Goal: Task Accomplishment & Management: Manage account settings

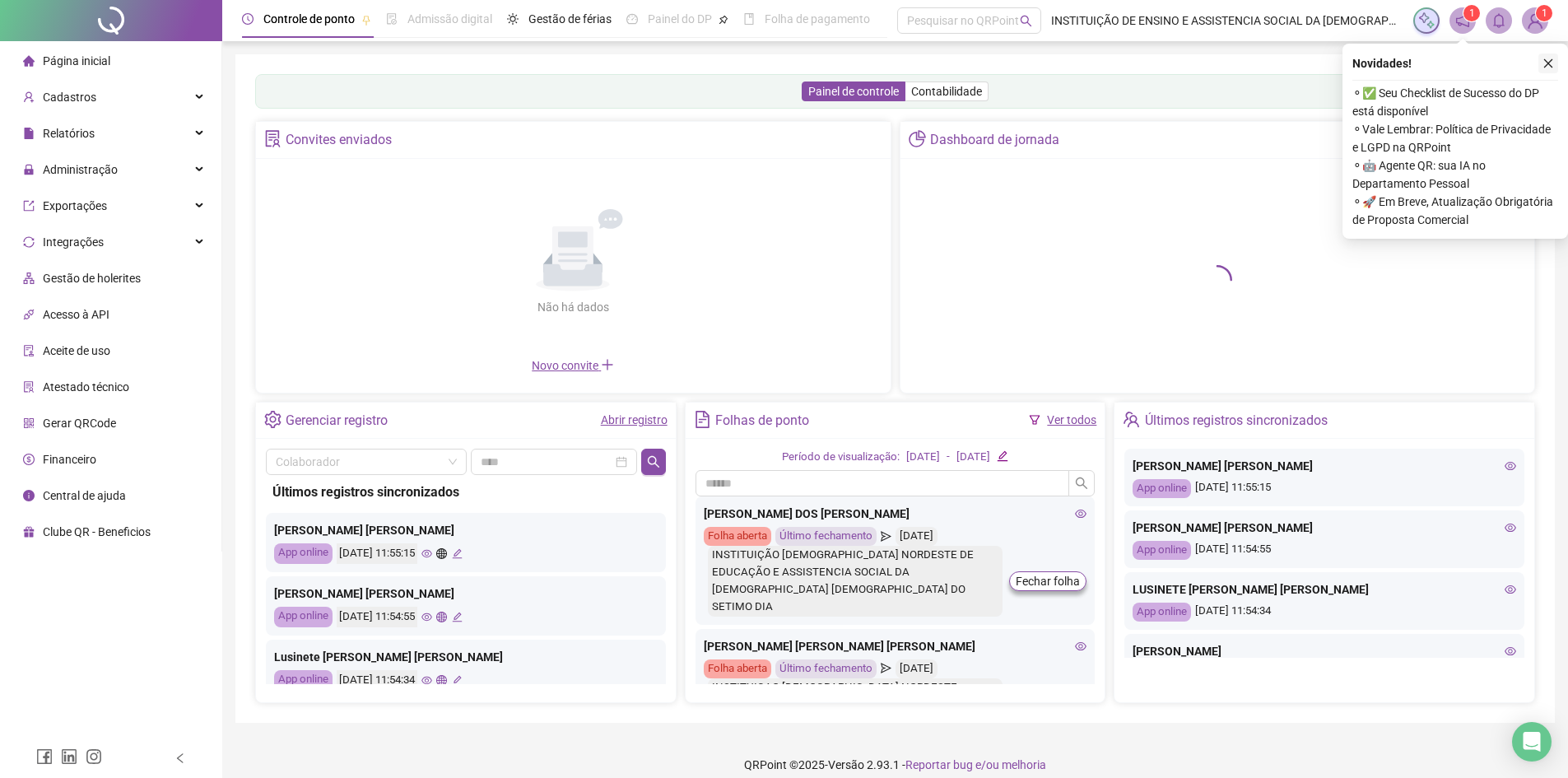
click at [1543, 65] on icon "close" at bounding box center [1547, 63] width 11 height 11
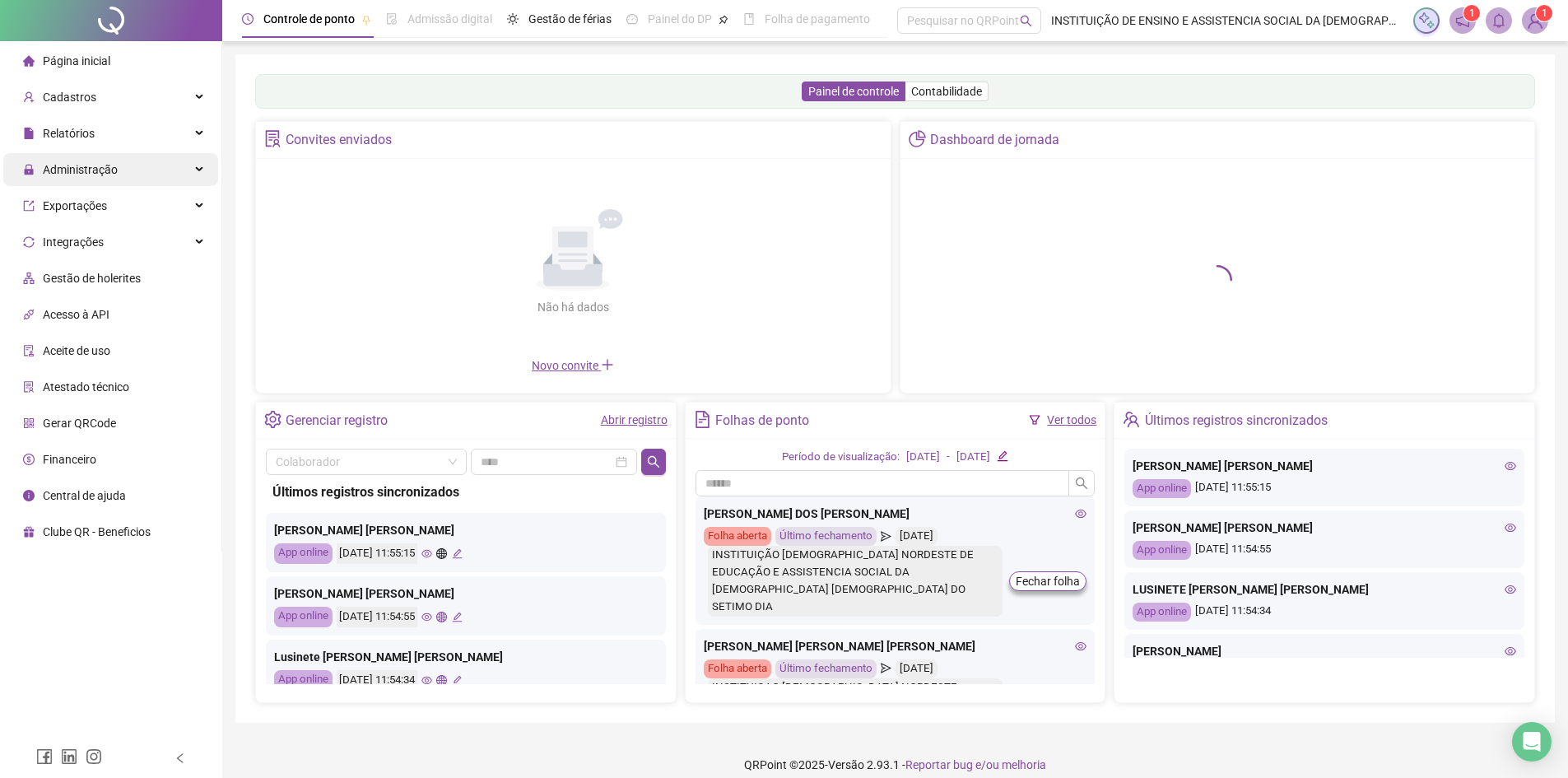
click at [111, 170] on span "Administração" at bounding box center [80, 169] width 75 height 13
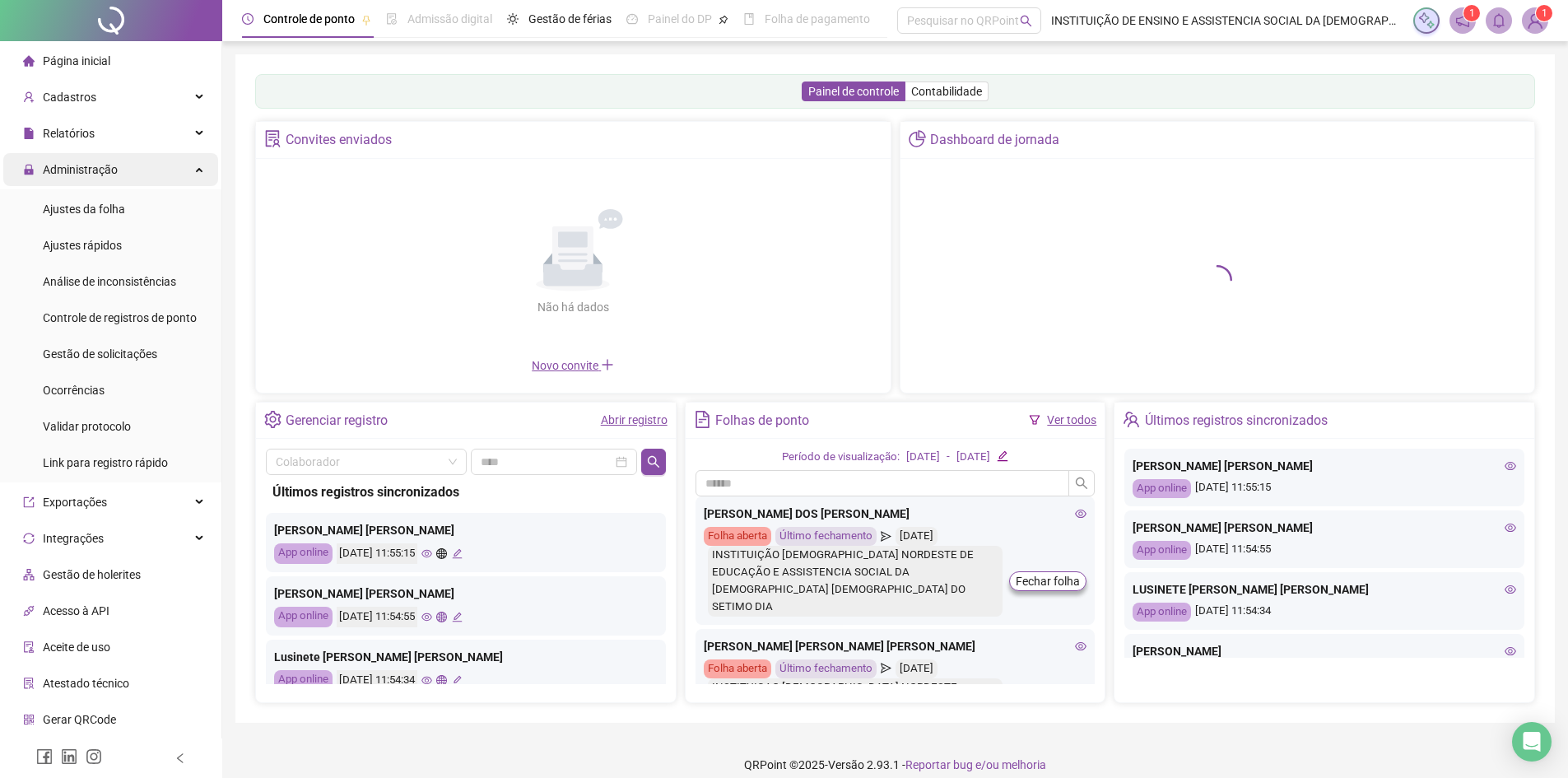
click at [111, 170] on span "Administração" at bounding box center [80, 169] width 75 height 13
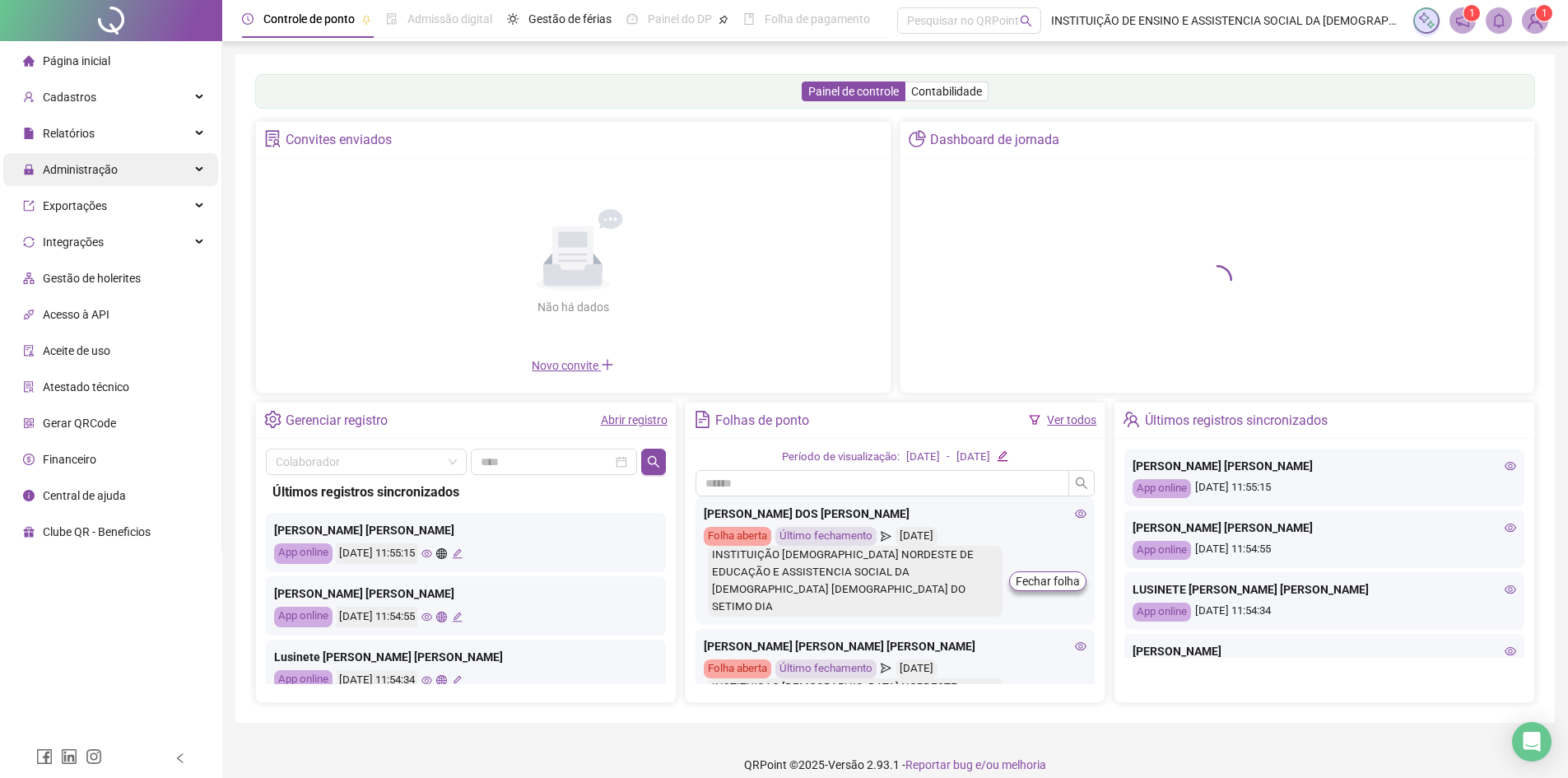
click at [99, 165] on span "Administração" at bounding box center [80, 169] width 75 height 13
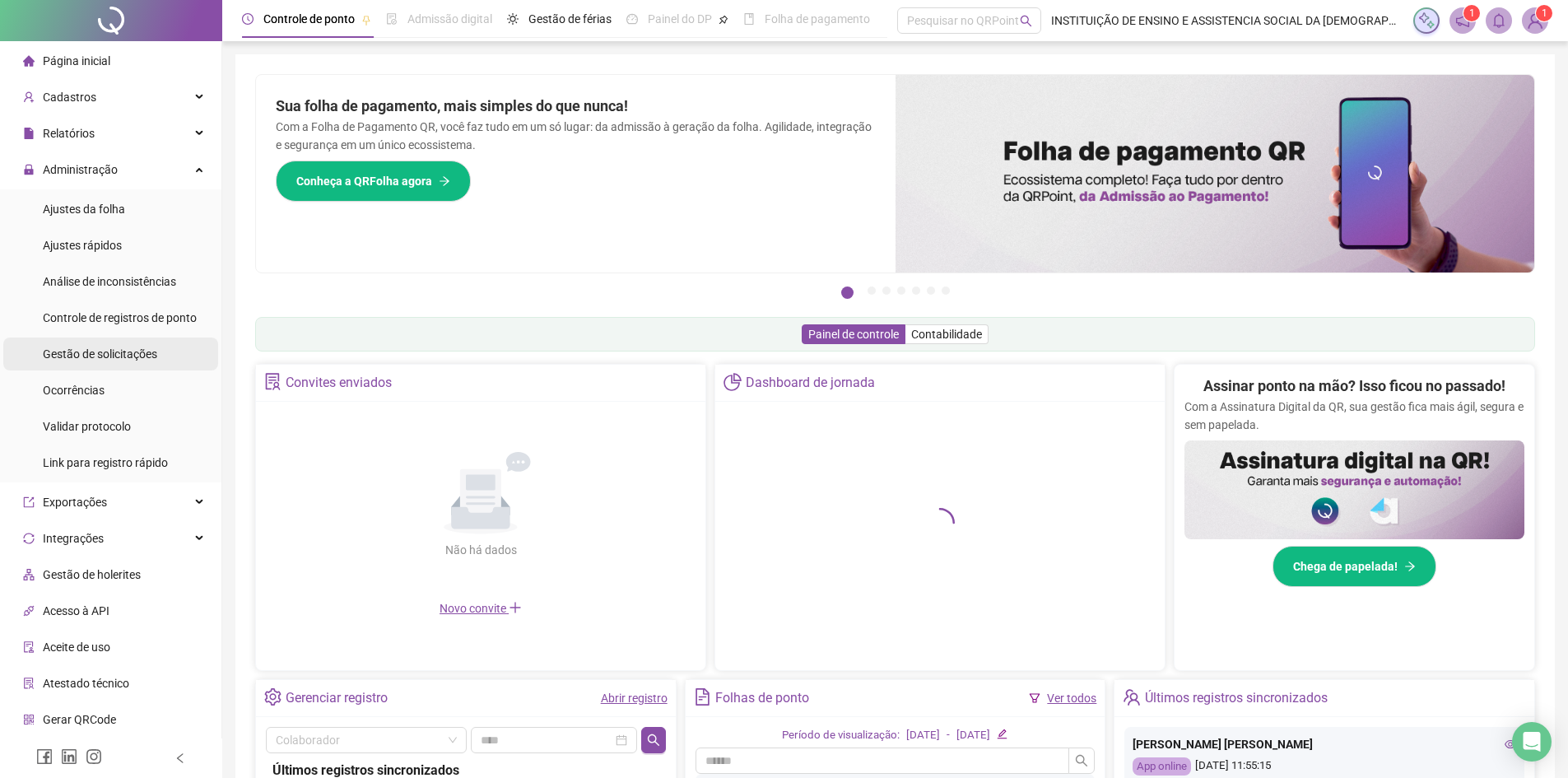
click at [95, 357] on span "Gestão de solicitações" at bounding box center [100, 353] width 115 height 13
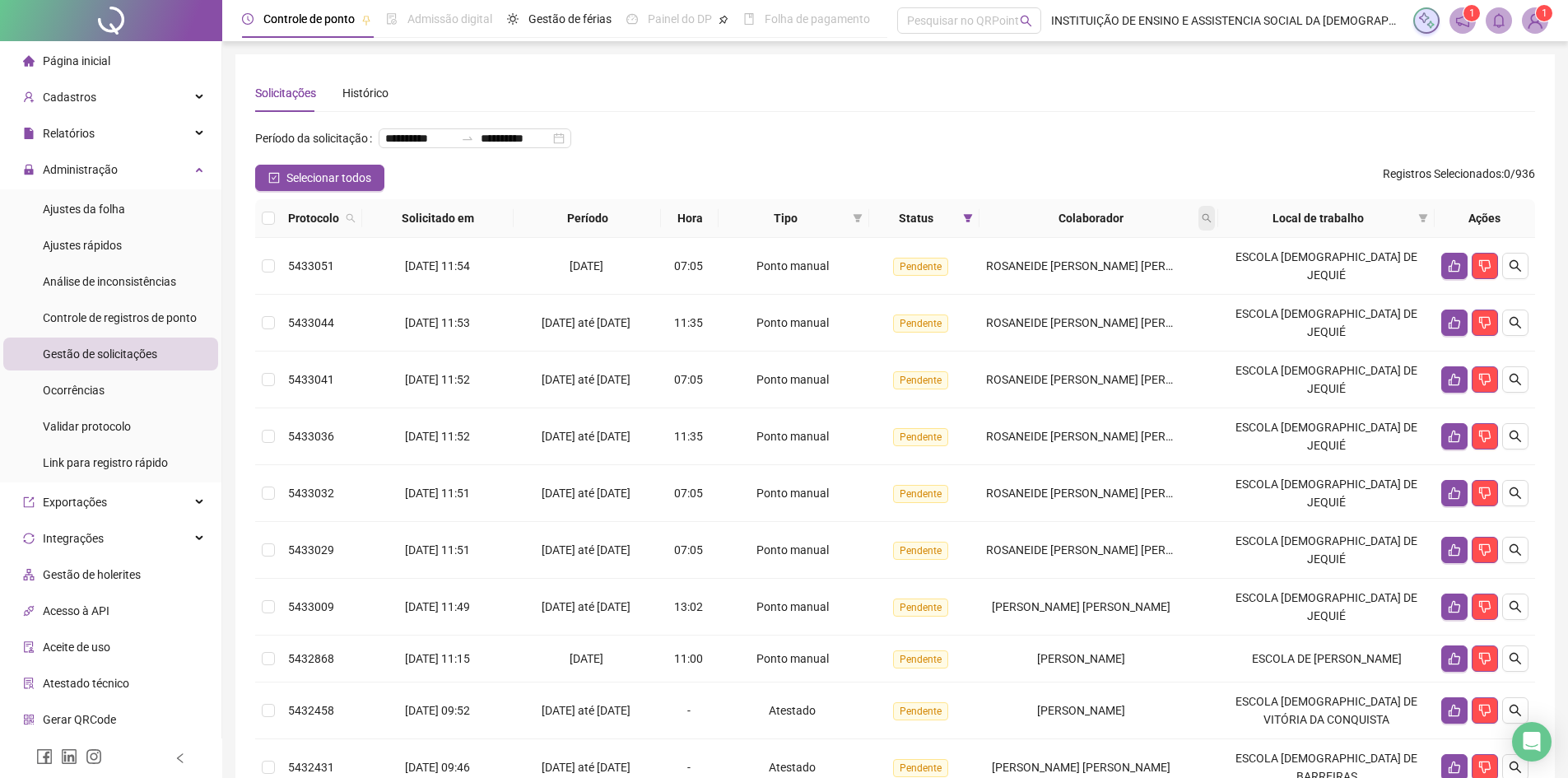
click at [1215, 230] on span at bounding box center [1206, 218] width 16 height 25
type input "*********"
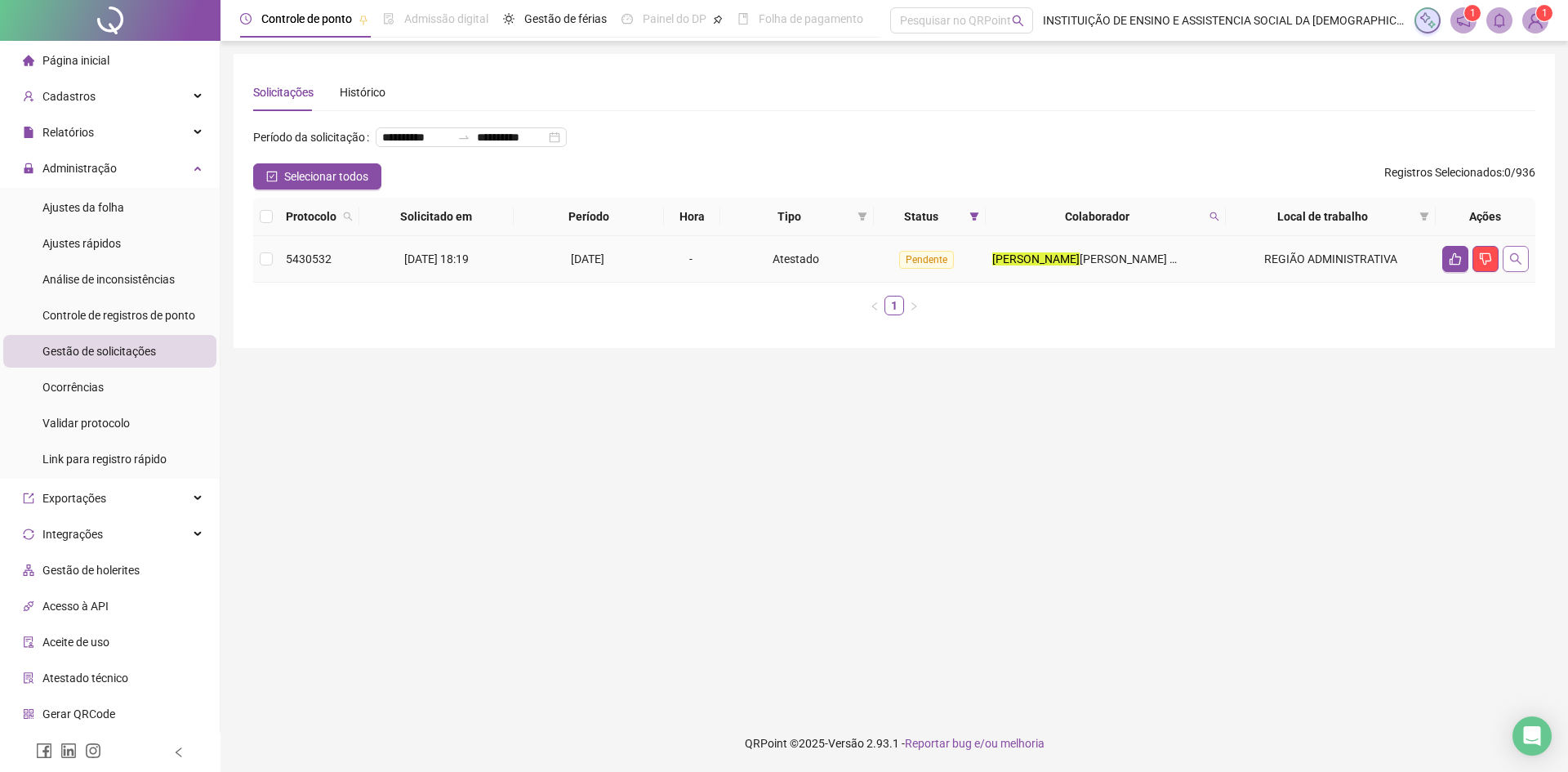
click at [1516, 265] on icon "search" at bounding box center [1515, 258] width 13 height 13
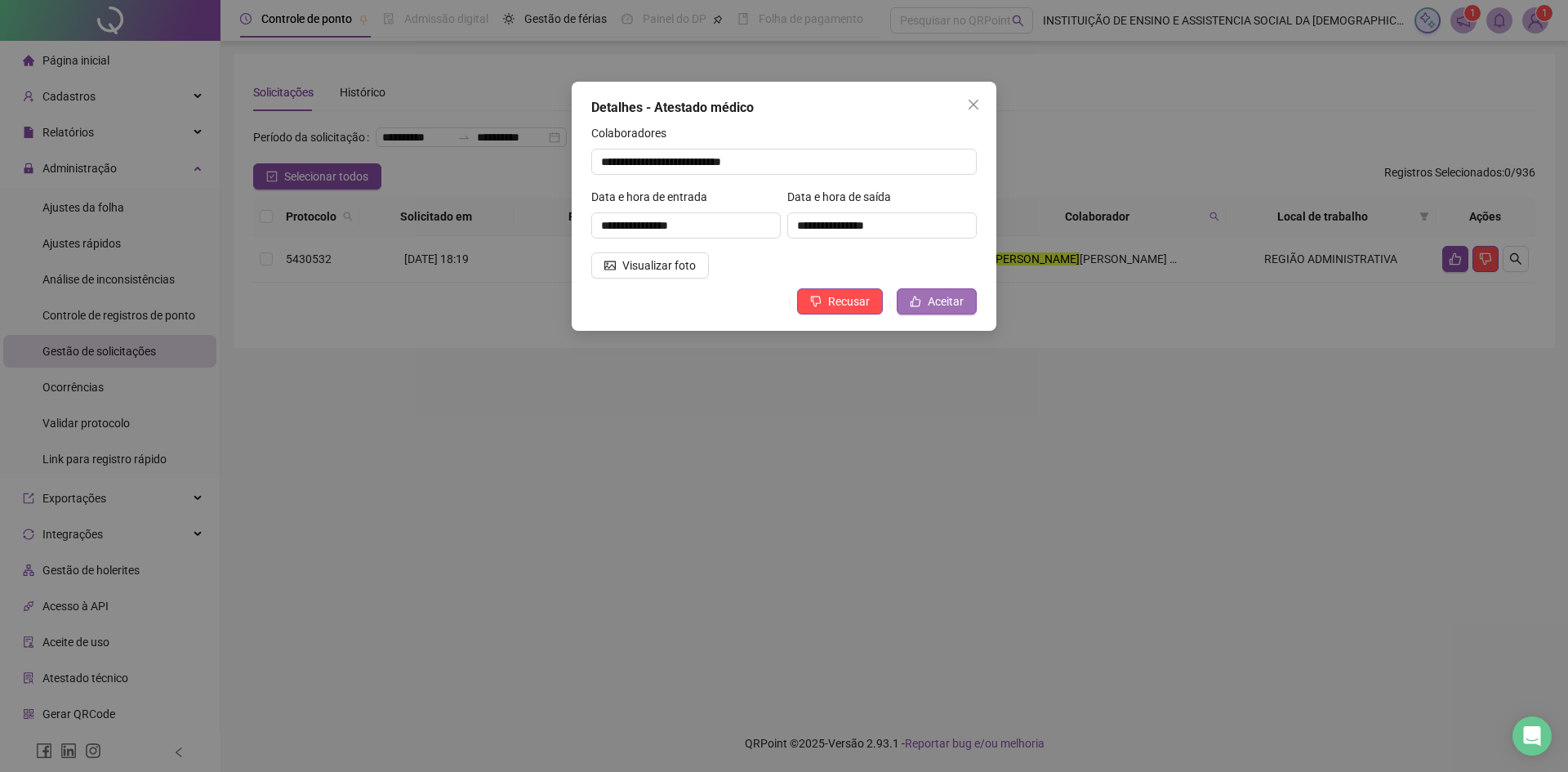
click at [933, 302] on span "Aceitar" at bounding box center [946, 301] width 36 height 18
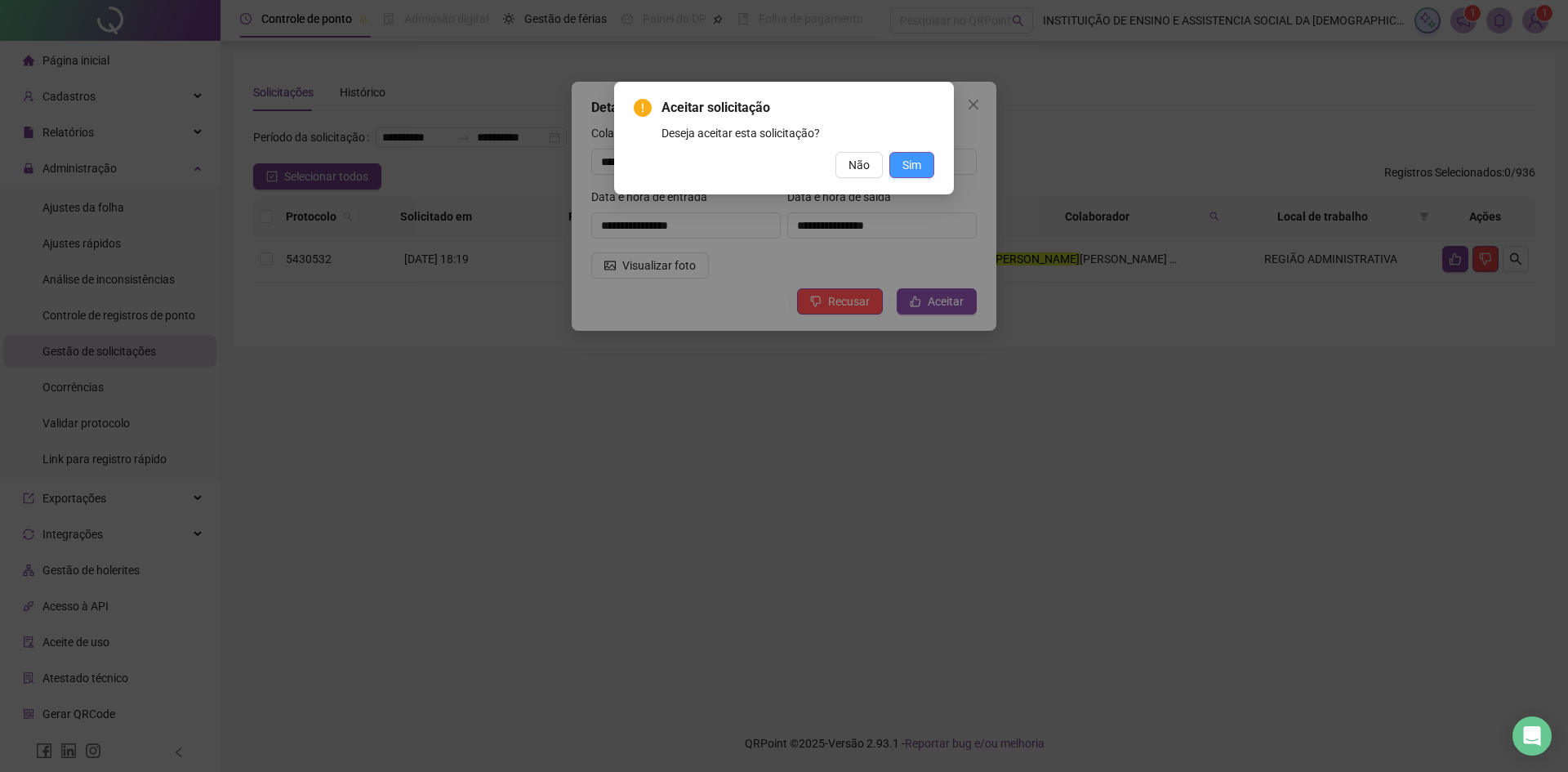
click at [917, 166] on span "Sim" at bounding box center [912, 164] width 19 height 18
